Goal: Task Accomplishment & Management: Use online tool/utility

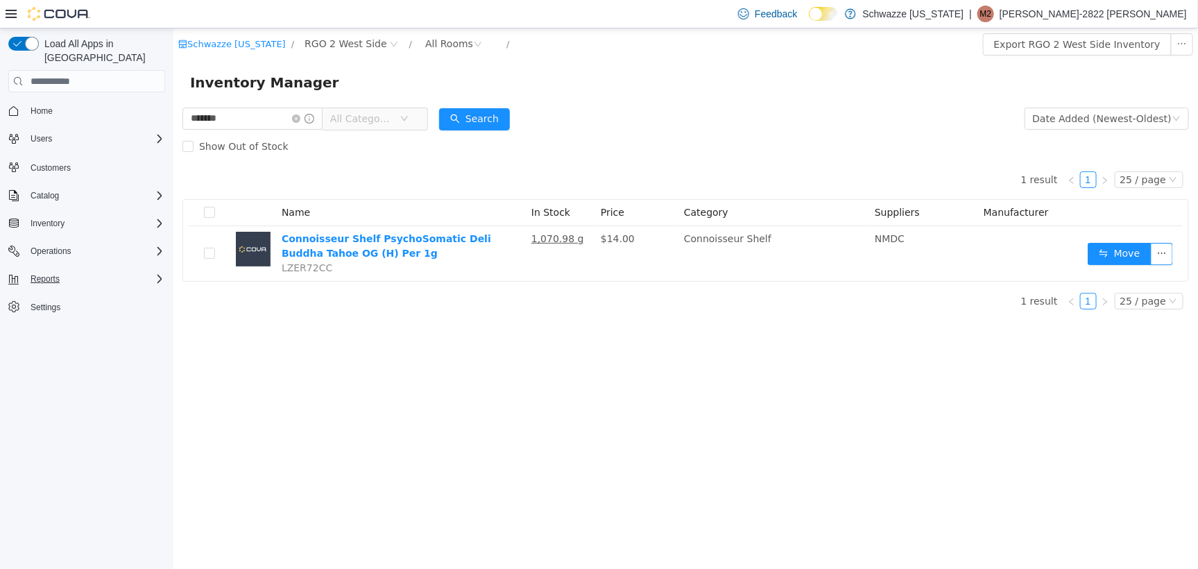
click at [78, 270] on div "Reports" at bounding box center [95, 278] width 140 height 17
click at [34, 329] on span "Reports" at bounding box center [39, 337] width 29 height 17
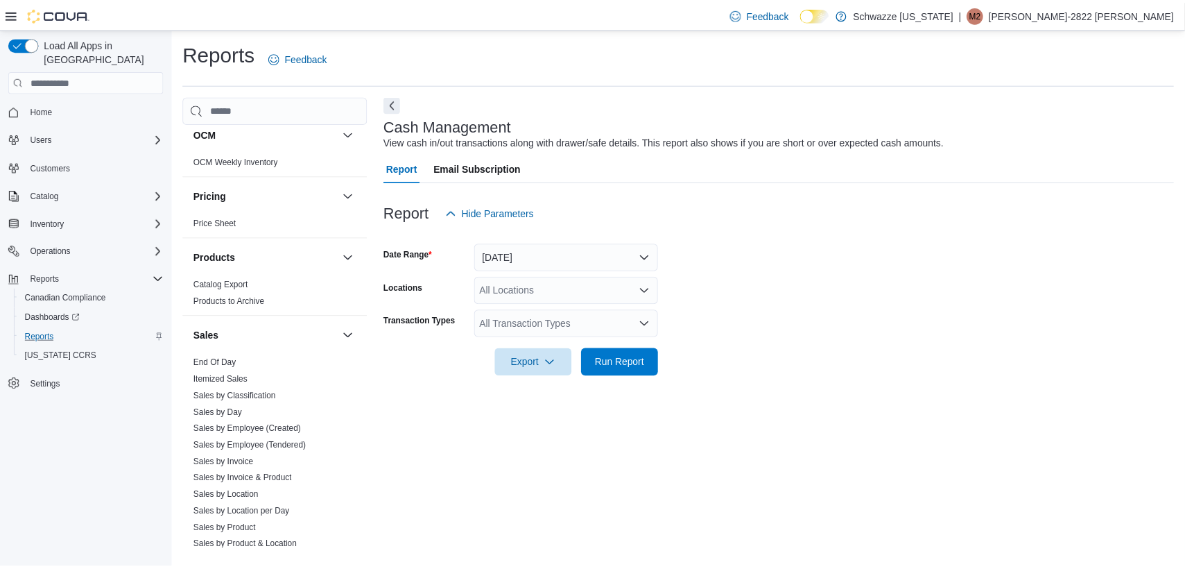
scroll to position [909, 0]
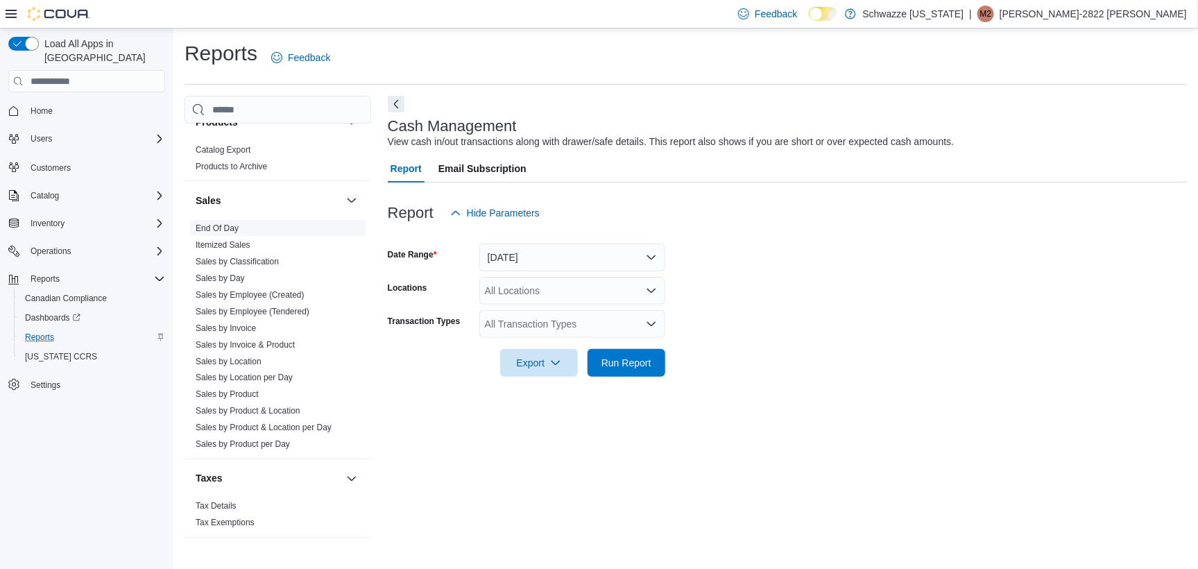
click at [214, 227] on link "End Of Day" at bounding box center [217, 228] width 43 height 10
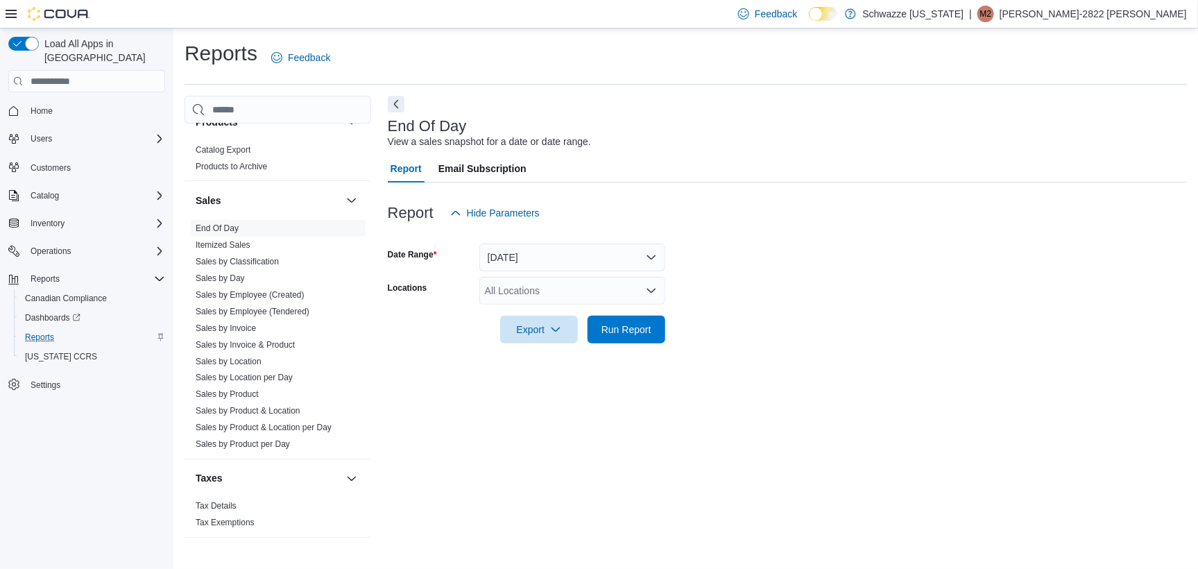
click at [505, 286] on div "All Locations" at bounding box center [572, 291] width 186 height 28
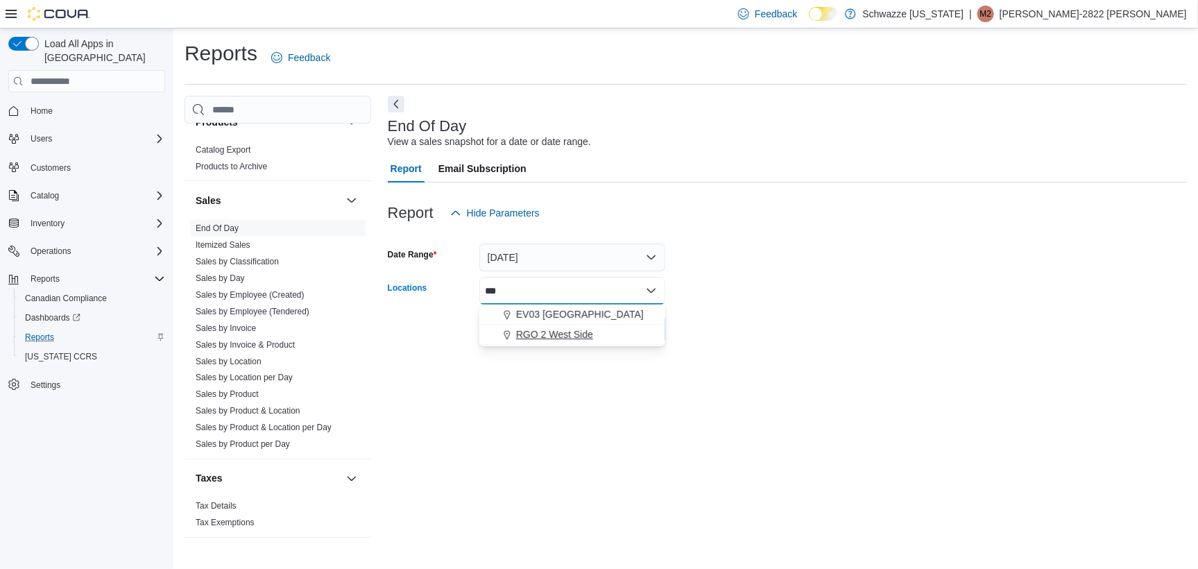
type input "***"
click at [548, 337] on span "RGO 2 West Side" at bounding box center [554, 334] width 77 height 14
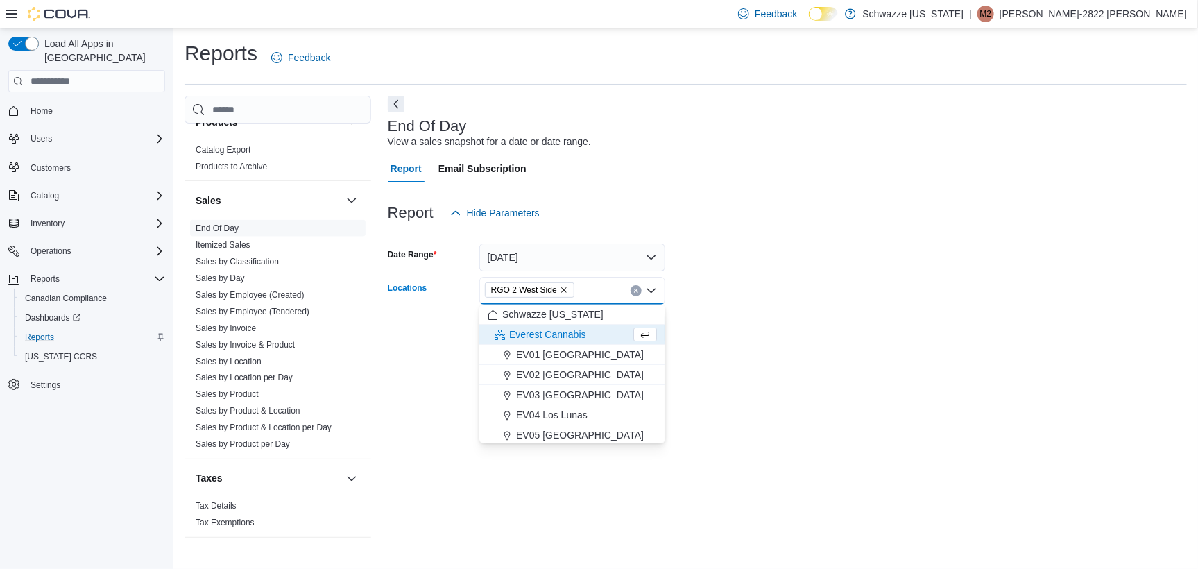
drag, startPoint x: 823, startPoint y: 266, endPoint x: 635, endPoint y: 328, distance: 197.8
click at [814, 273] on form "Date Range [DATE] Locations RGO 2 [GEOGRAPHIC_DATA] Combo box. Selected. RGO 2 …" at bounding box center [787, 285] width 799 height 117
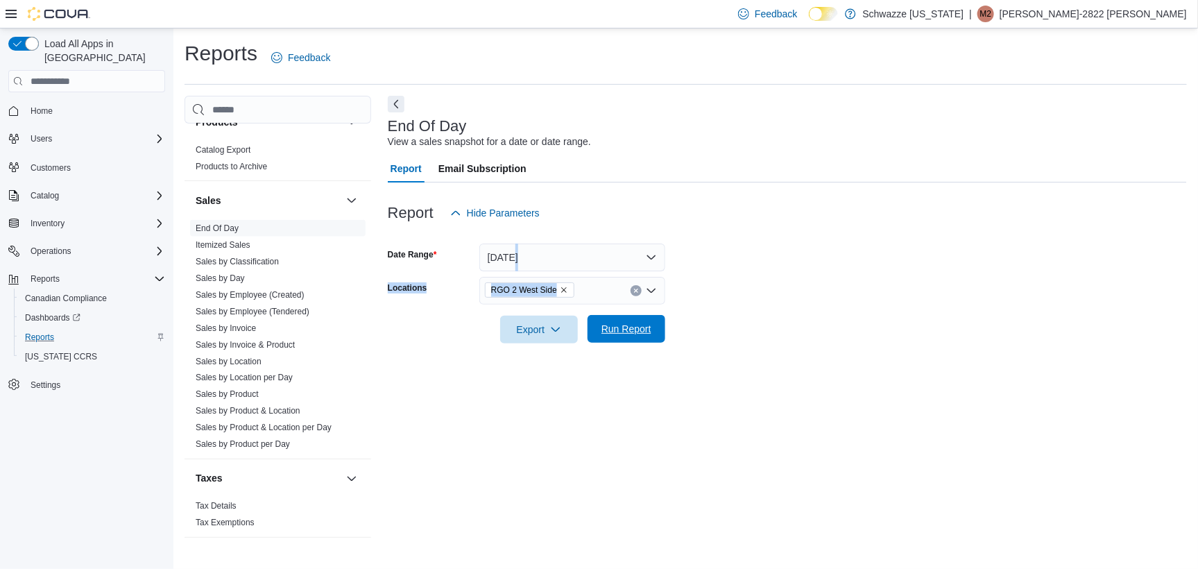
click at [625, 326] on span "Run Report" at bounding box center [626, 329] width 50 height 14
